Goal: Navigation & Orientation: Find specific page/section

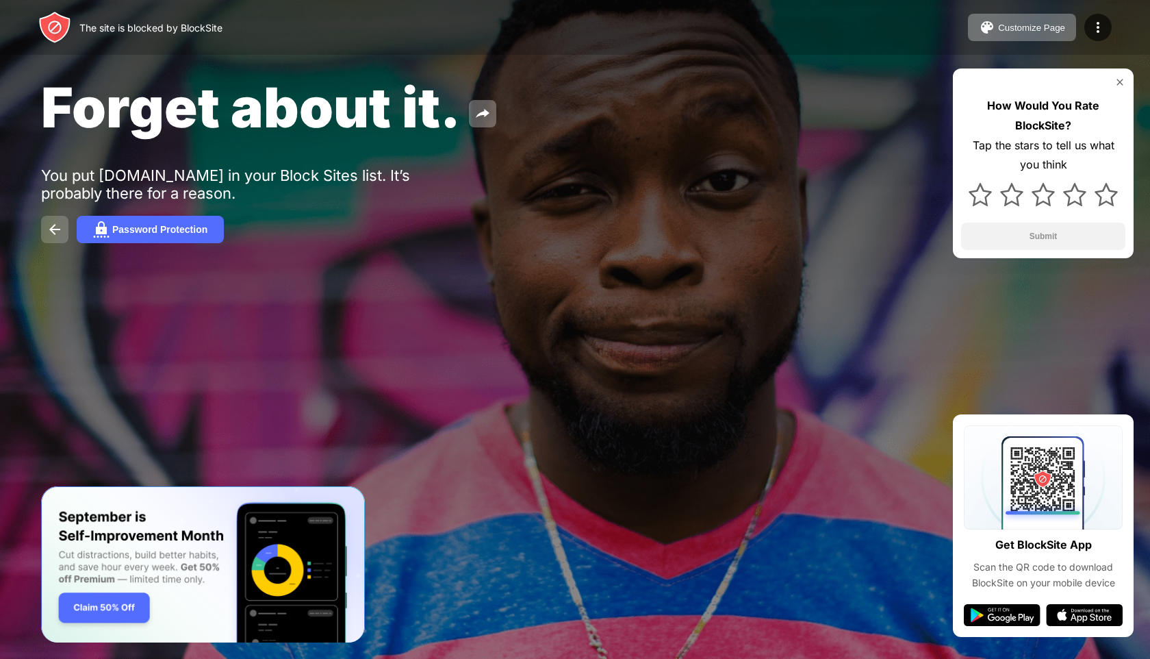
click at [53, 236] on img at bounding box center [55, 229] width 16 height 16
click at [50, 227] on img at bounding box center [55, 229] width 16 height 16
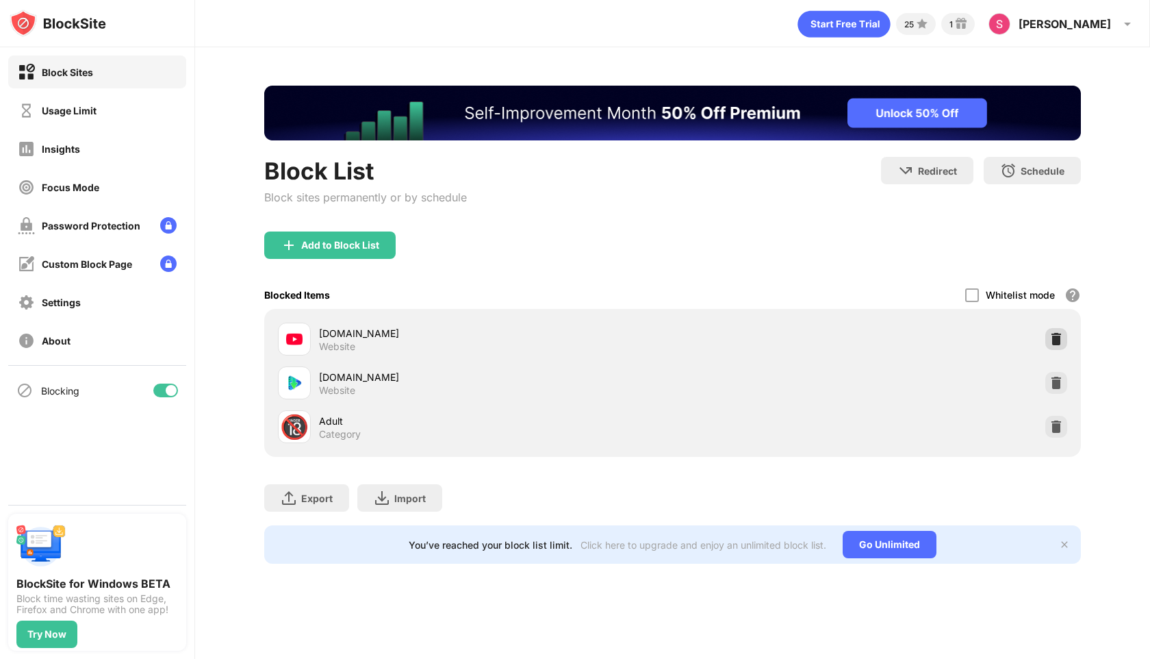
click at [1052, 335] on img at bounding box center [1057, 339] width 14 height 14
